Goal: Information Seeking & Learning: Find specific fact

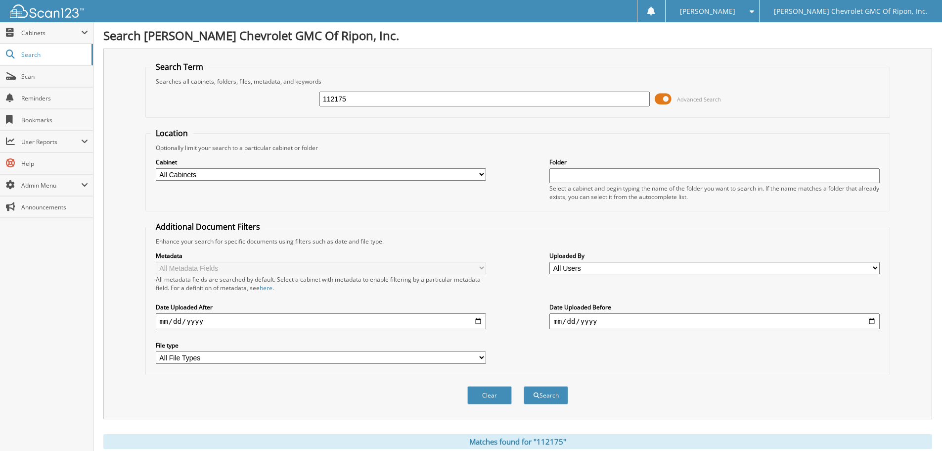
drag, startPoint x: 355, startPoint y: 97, endPoint x: 281, endPoint y: 112, distance: 74.8
click at [281, 112] on fieldset "Search Term Searches all cabinets, folders, files, metadata, and keywords 11217…" at bounding box center [517, 89] width 745 height 56
type input "112263"
click at [534, 391] on button "Search" at bounding box center [546, 395] width 45 height 18
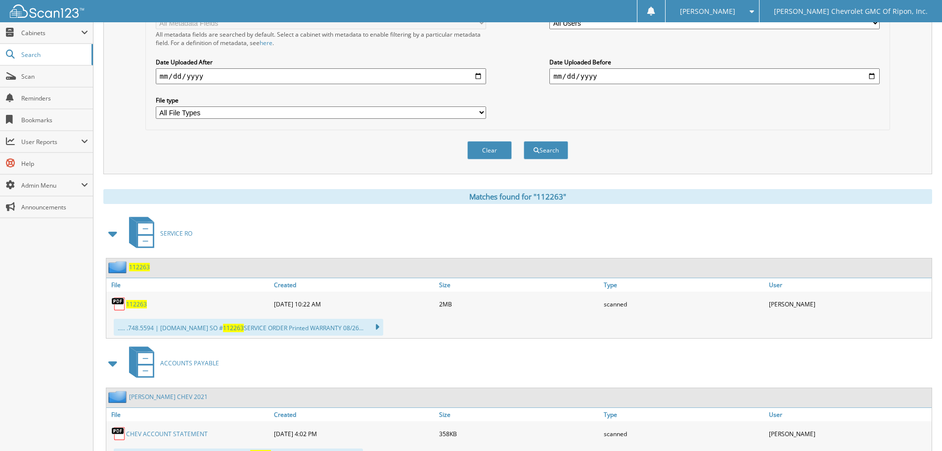
scroll to position [247, 0]
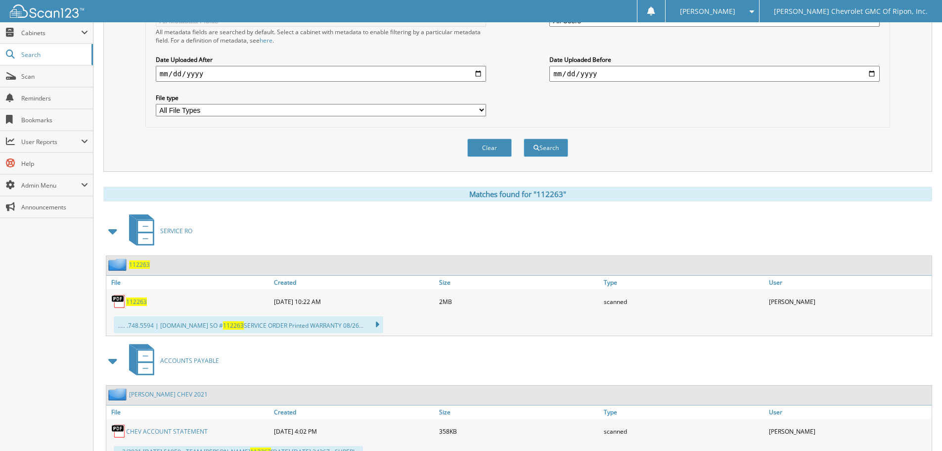
click at [140, 300] on span "112263" at bounding box center [136, 301] width 21 height 8
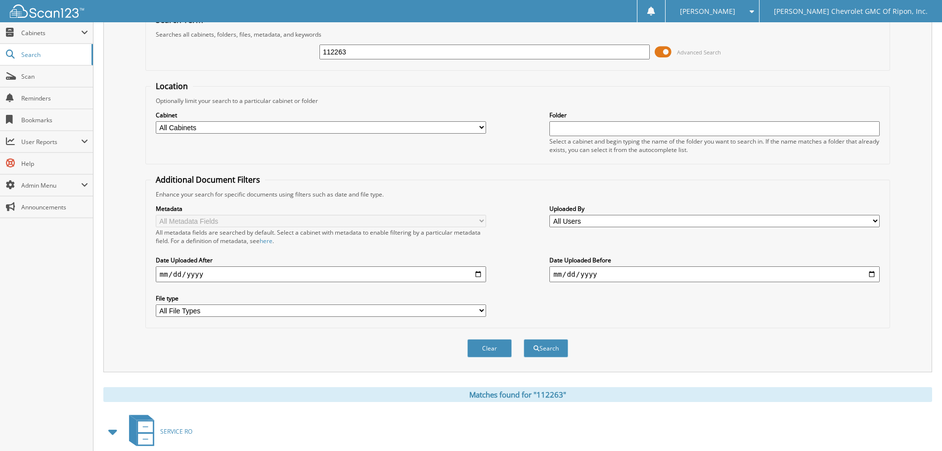
scroll to position [0, 0]
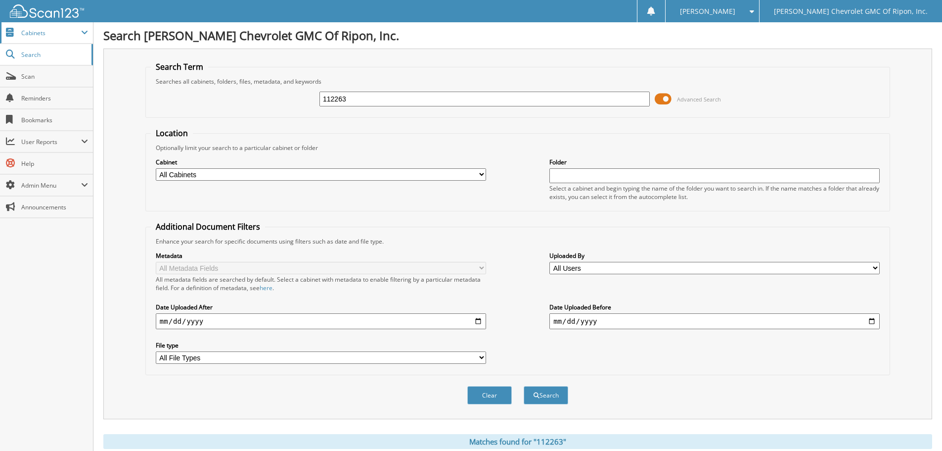
click at [36, 38] on span "Cabinets" at bounding box center [46, 32] width 93 height 21
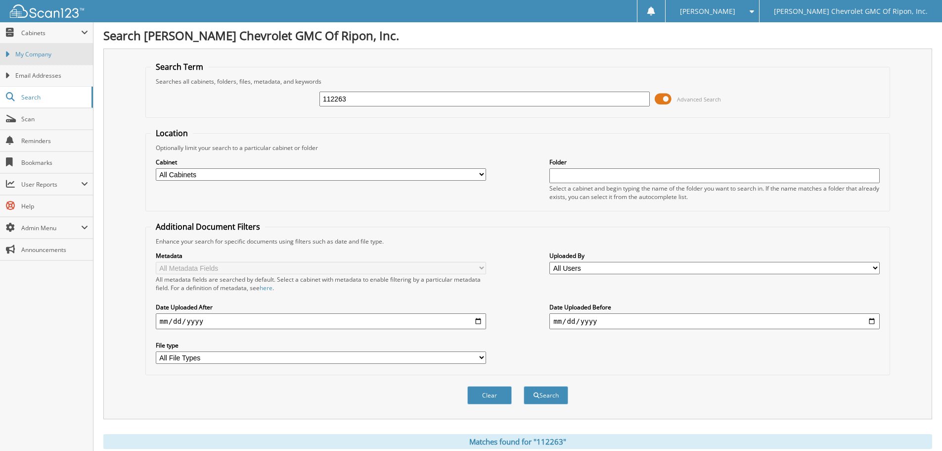
click at [34, 54] on span "My Company" at bounding box center [51, 54] width 73 height 9
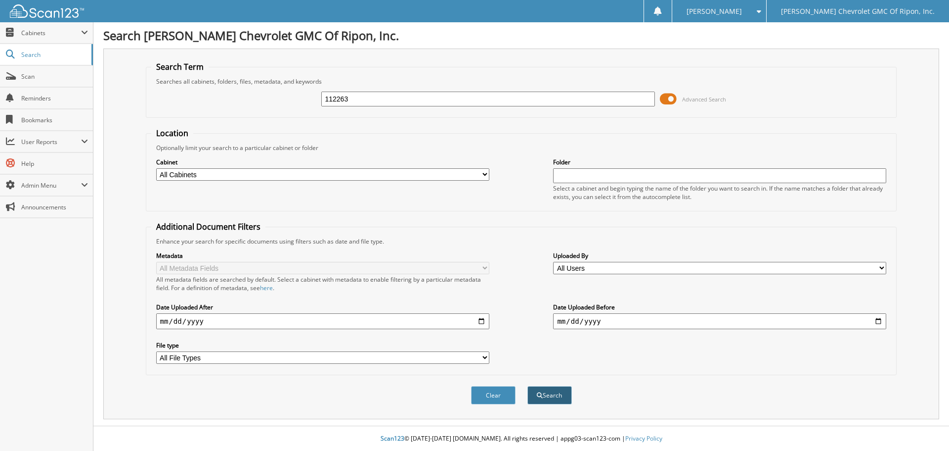
type input "112263"
click at [552, 397] on button "Search" at bounding box center [550, 395] width 45 height 18
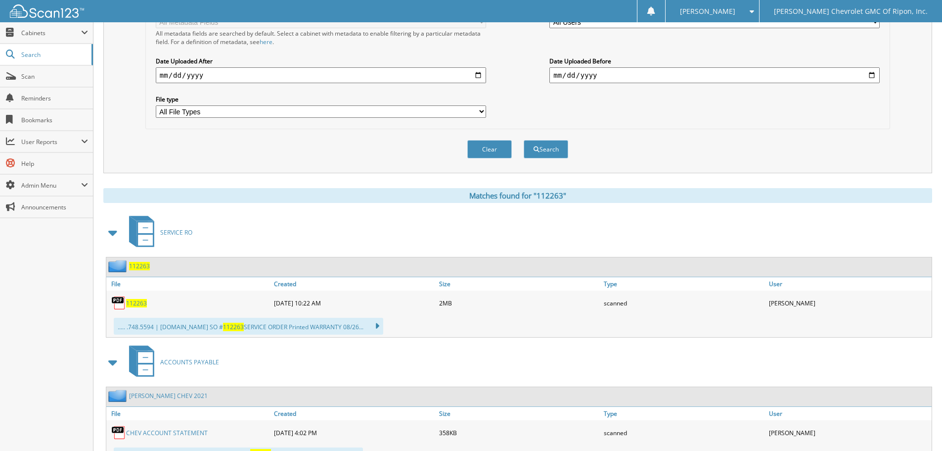
scroll to position [247, 0]
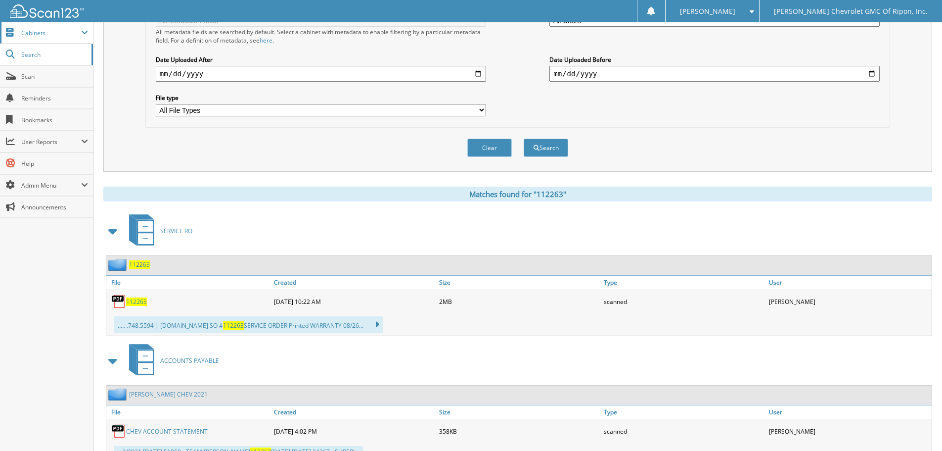
click at [51, 35] on span "Cabinets" at bounding box center [51, 33] width 60 height 8
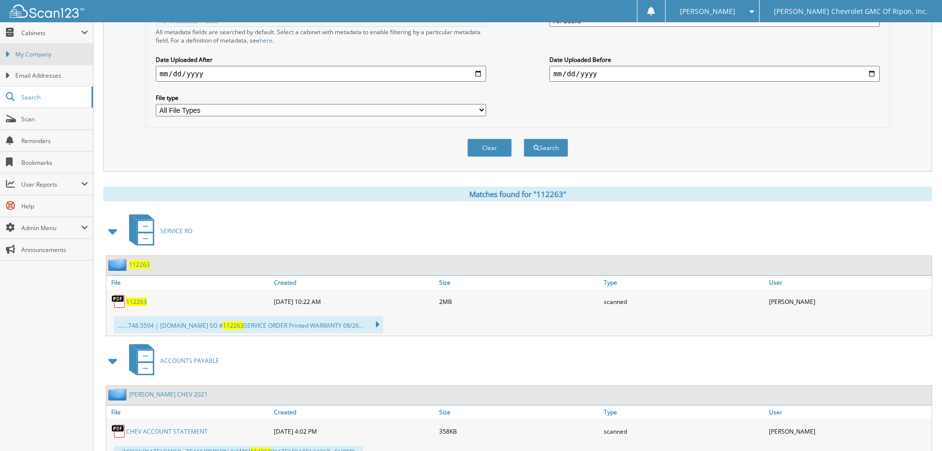
click at [45, 53] on span "My Company" at bounding box center [51, 54] width 73 height 9
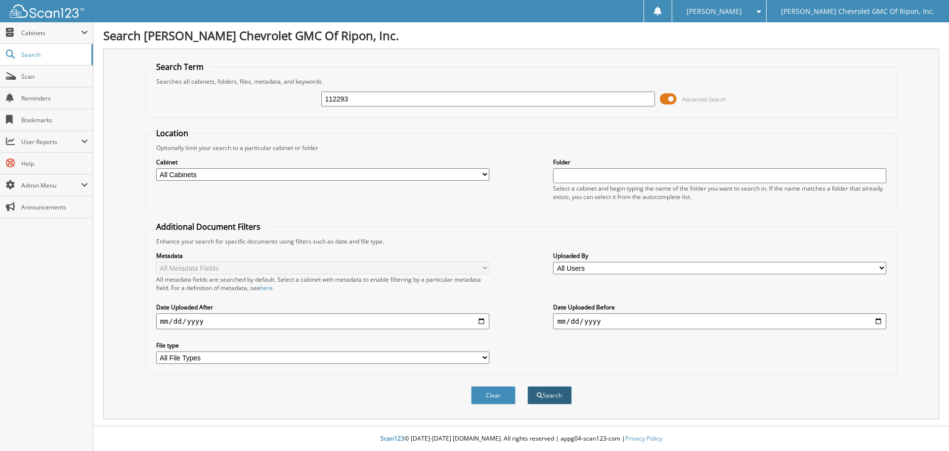
type input "112293"
click at [541, 403] on button "Search" at bounding box center [550, 395] width 45 height 18
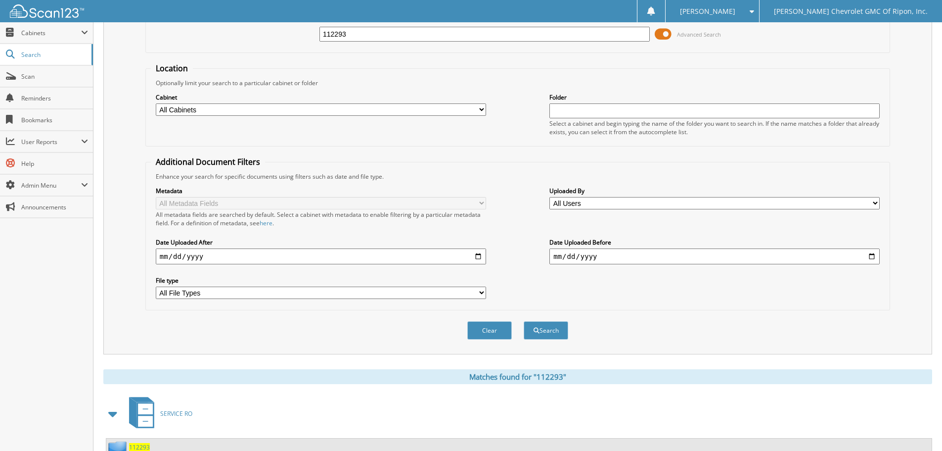
scroll to position [243, 0]
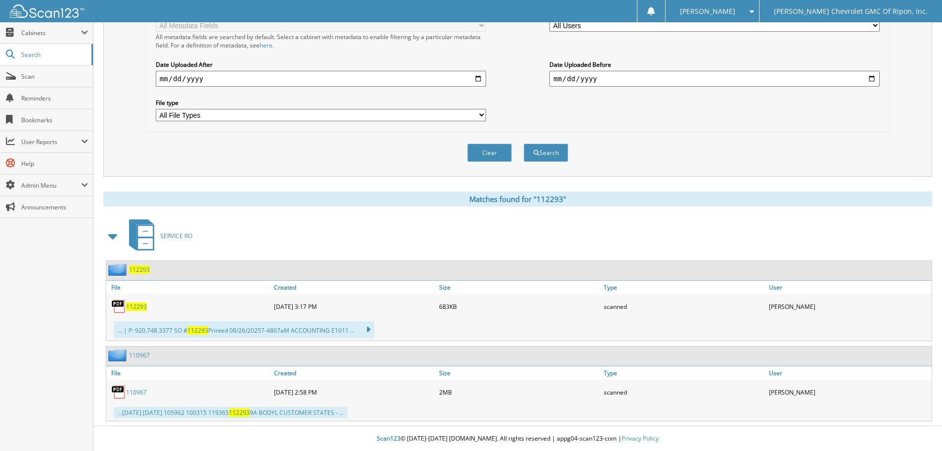
click at [135, 305] on span "112293" at bounding box center [136, 306] width 21 height 8
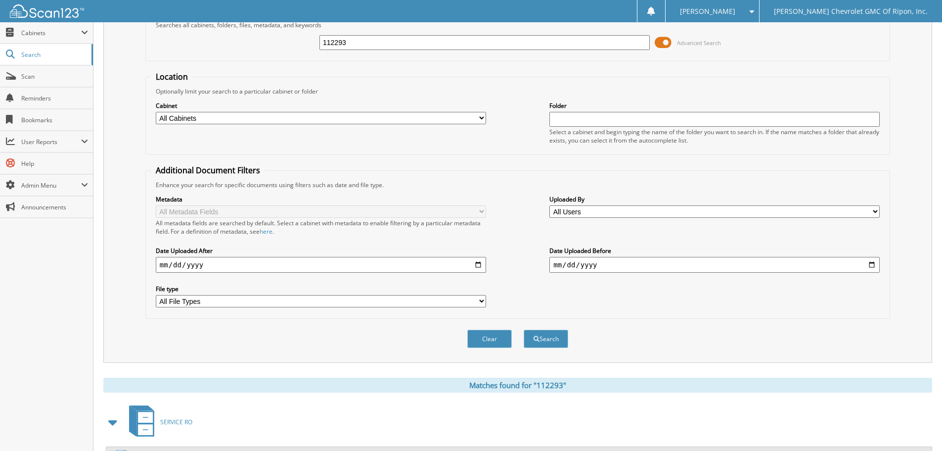
scroll to position [0, 0]
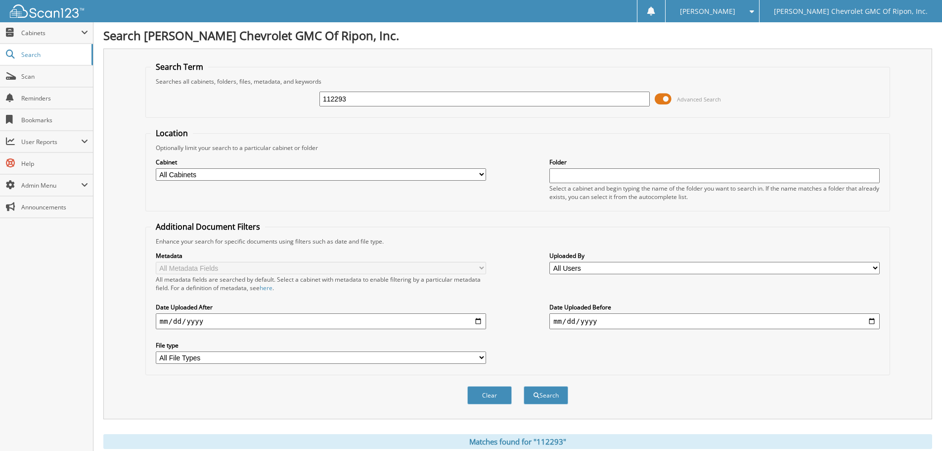
click at [362, 102] on input "112293" at bounding box center [484, 98] width 330 height 15
drag, startPoint x: 362, startPoint y: 100, endPoint x: 287, endPoint y: 93, distance: 75.5
click at [287, 93] on div "112293 Advanced Search" at bounding box center [518, 99] width 734 height 27
type input "111531"
click at [538, 394] on span "submit" at bounding box center [537, 395] width 6 height 6
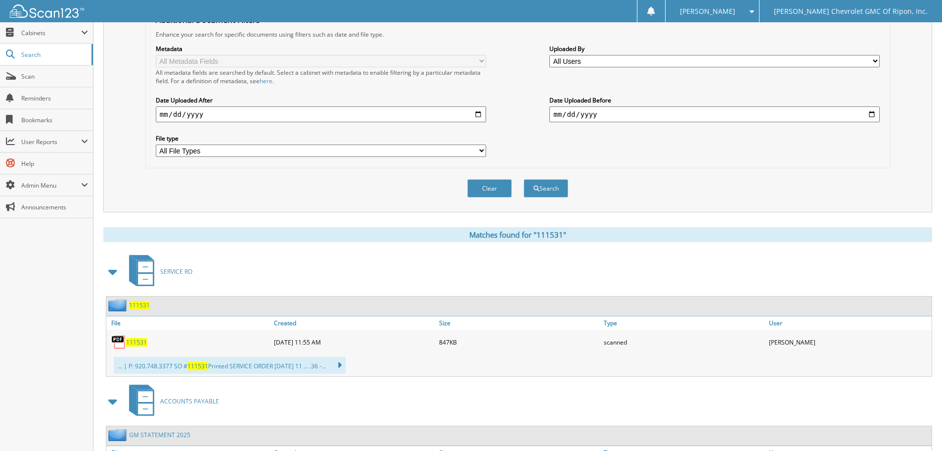
scroll to position [247, 0]
